Goal: Answer question/provide support: Share knowledge or assist other users

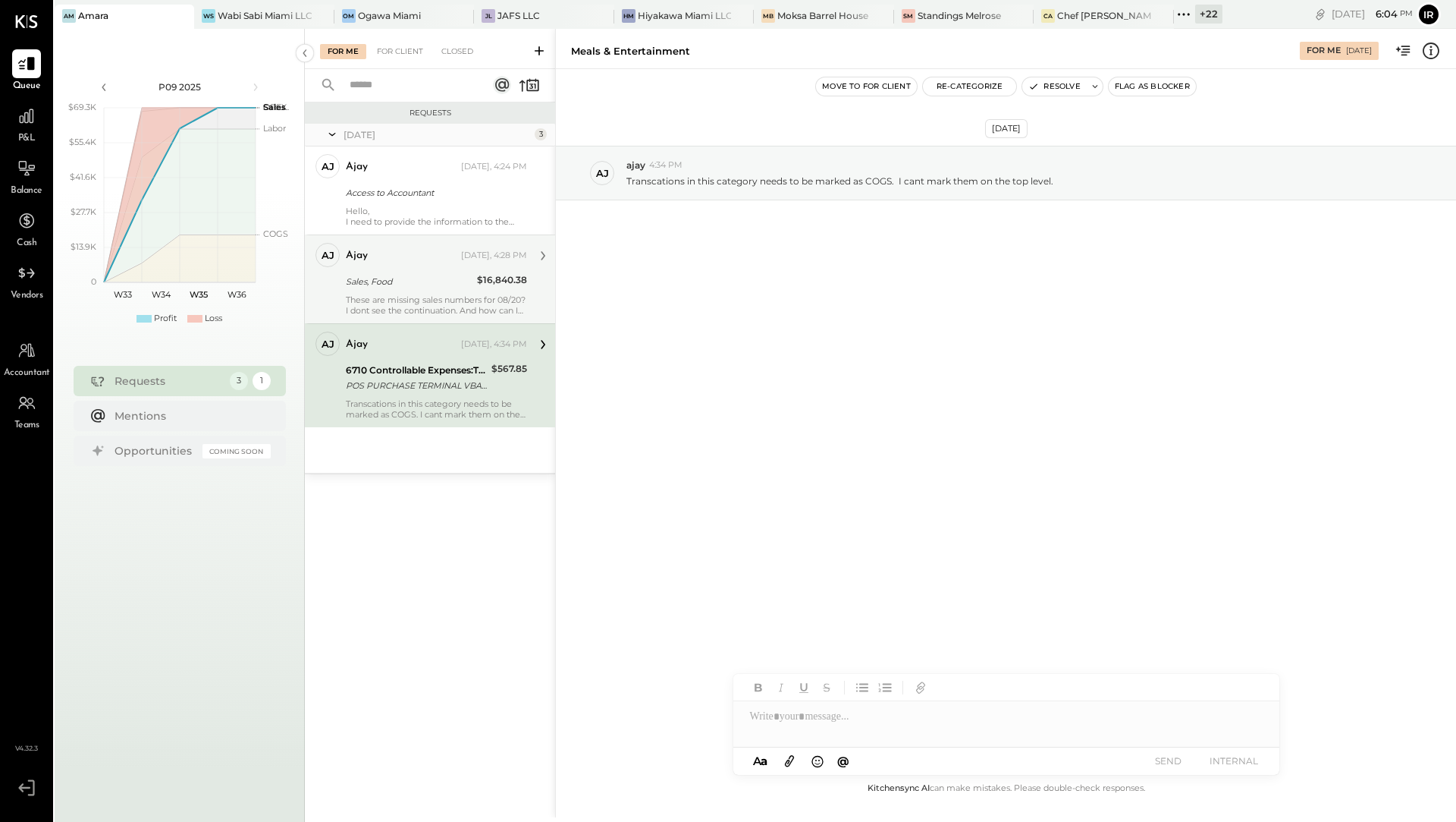
click at [433, 295] on div "These are missing sales numbers for 08/20? I dont see the continuation. And how…" at bounding box center [436, 305] width 181 height 21
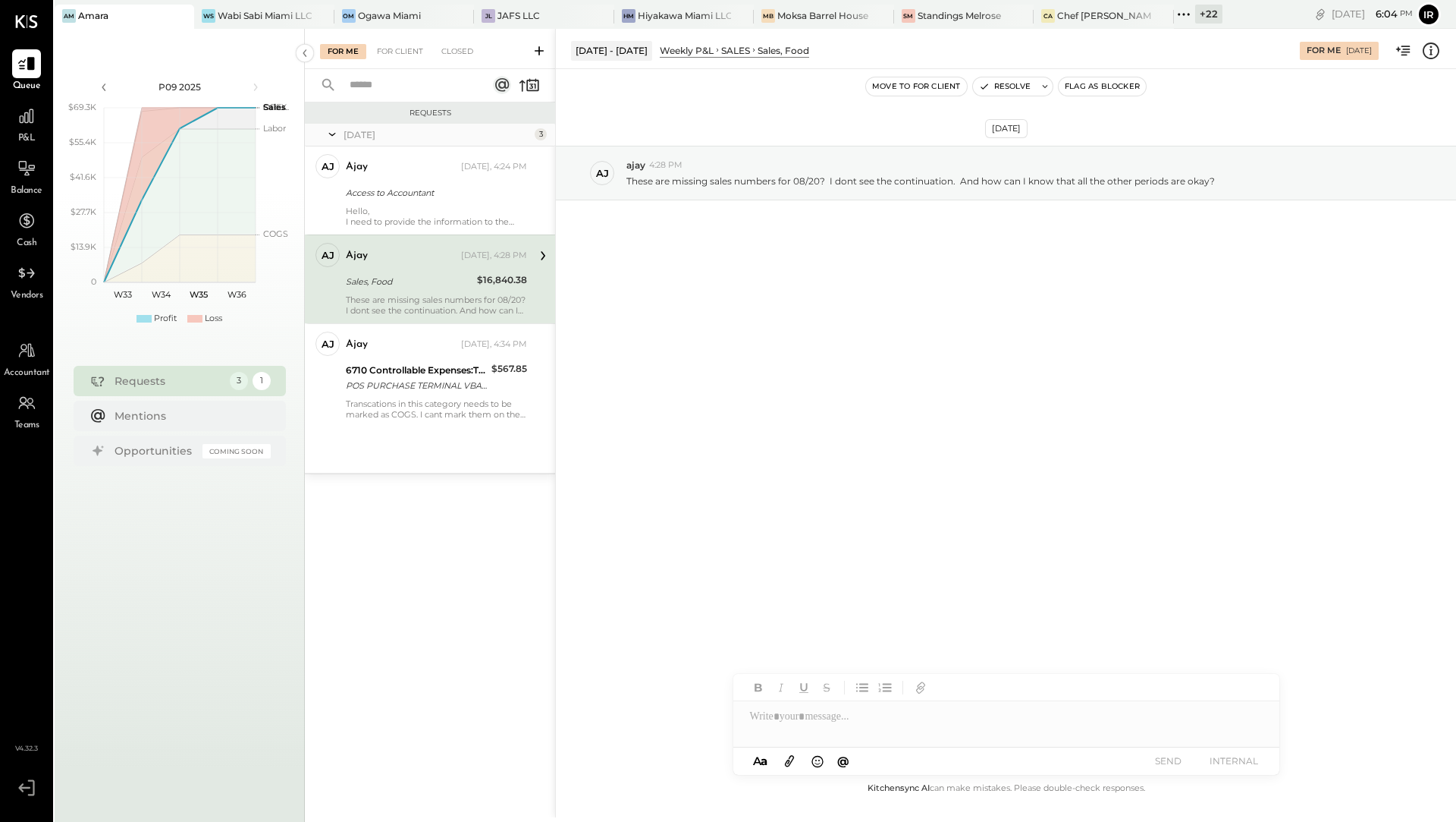
click at [428, 237] on div "[PERSON_NAME] [PERSON_NAME] Owner [PERSON_NAME] [DATE], 4:28 PM Sales, Food $16…" at bounding box center [430, 278] width 251 height 88
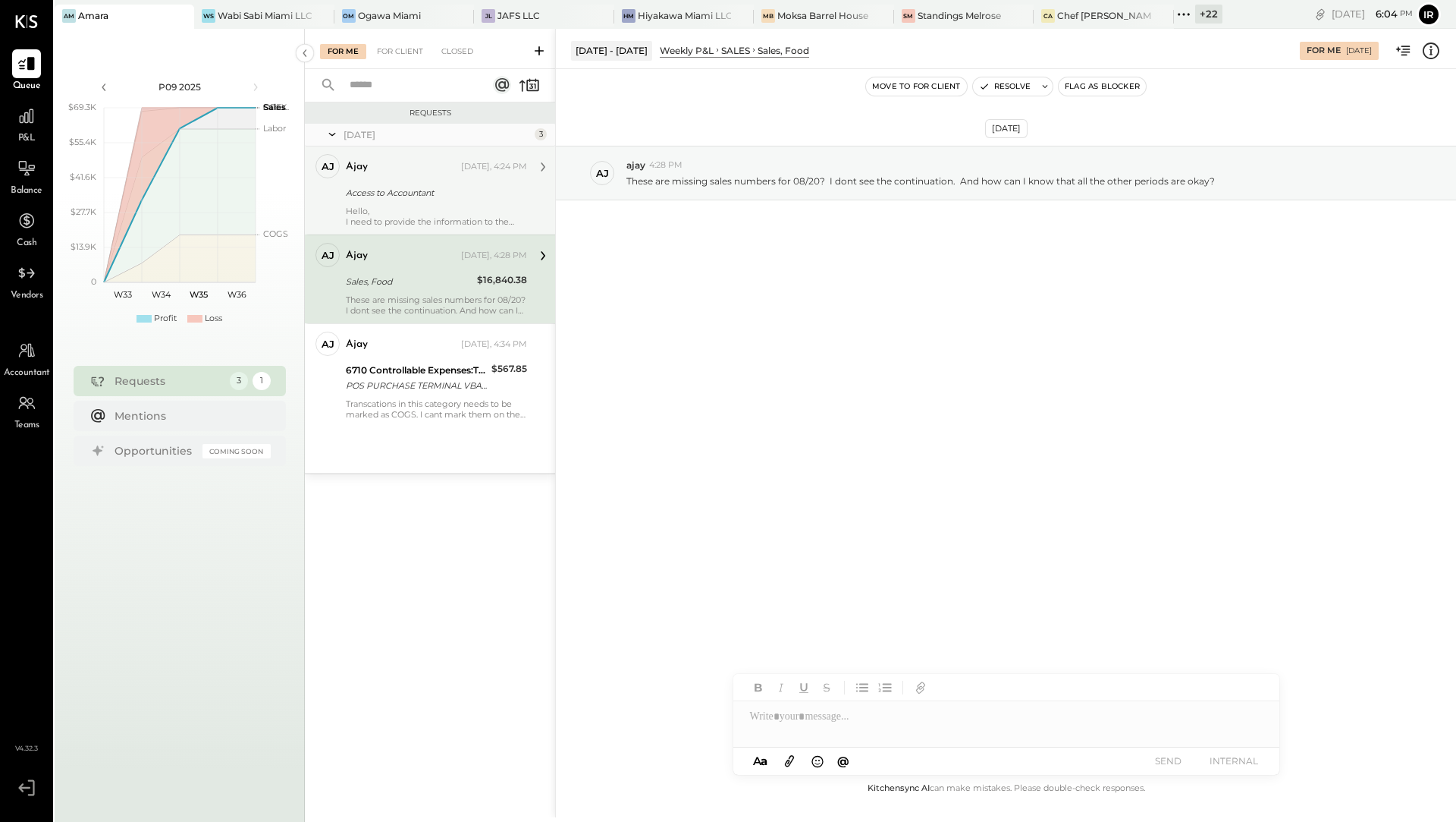
click at [428, 204] on div "ajay [DATE], 4:24 PM Access to Accountant Hello, I need to provide the informat…" at bounding box center [436, 191] width 181 height 73
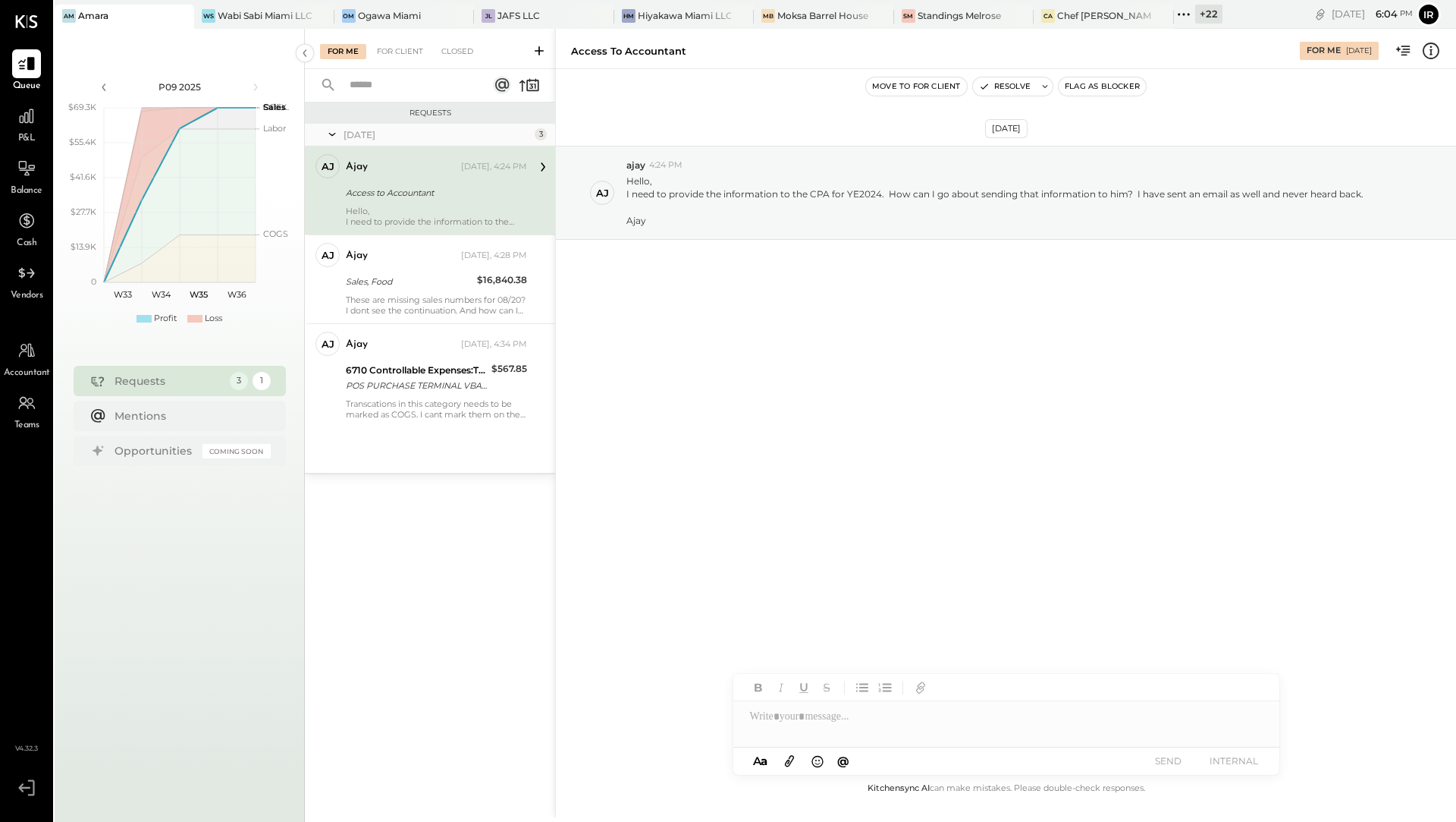
click at [418, 286] on div "Sales, Food" at bounding box center [409, 282] width 127 height 15
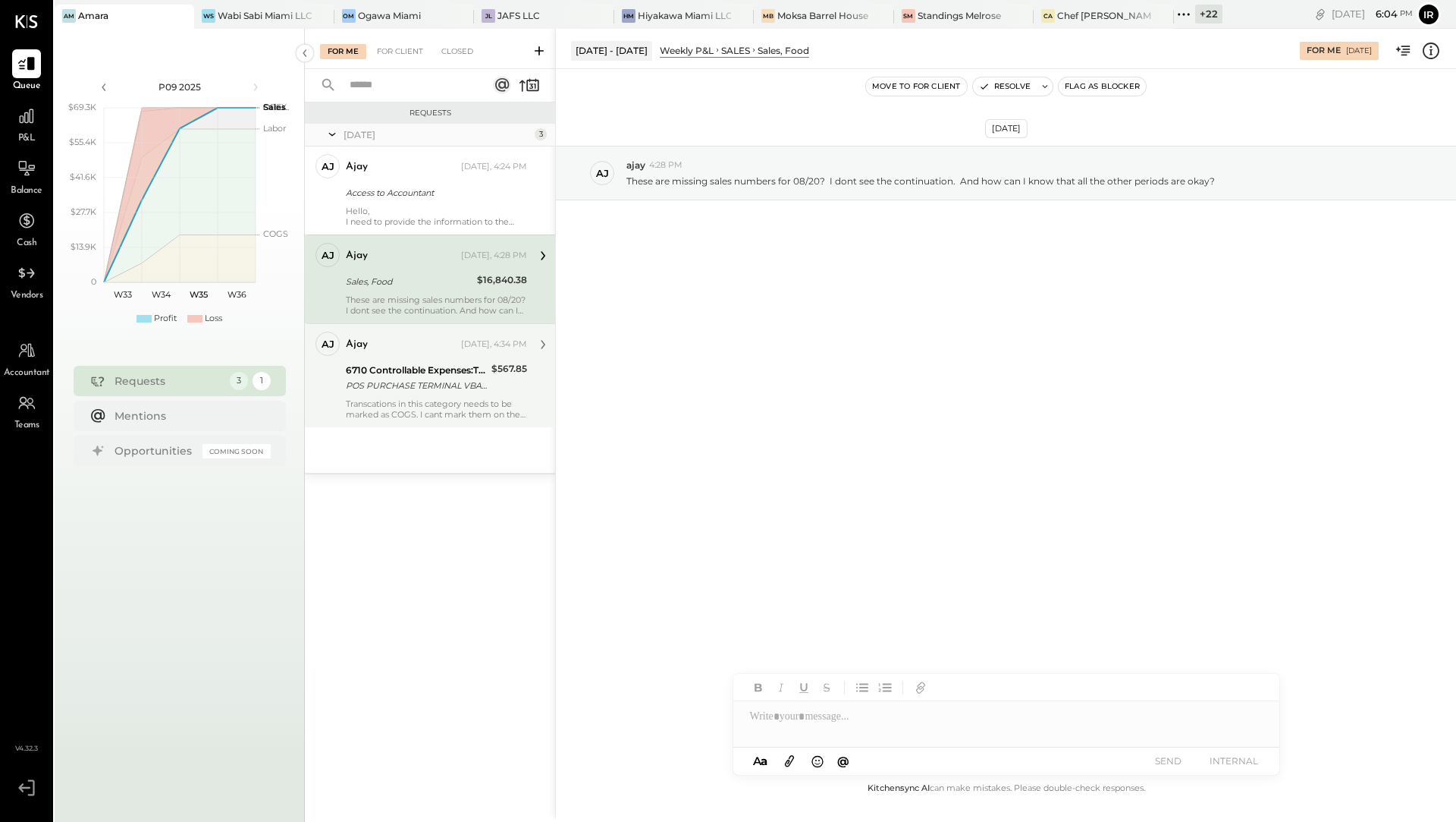
click at [416, 368] on div "6710 Controllable Expenses:Travel, Meals, & Entertainment:Meals & Entertainment" at bounding box center [416, 370] width 141 height 15
